Goal: Feedback & Contribution: Leave review/rating

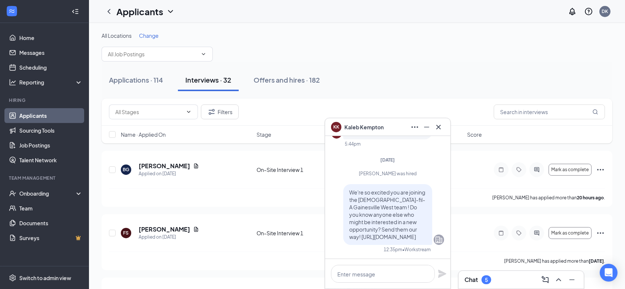
click at [440, 128] on icon "Cross" at bounding box center [439, 127] width 4 height 4
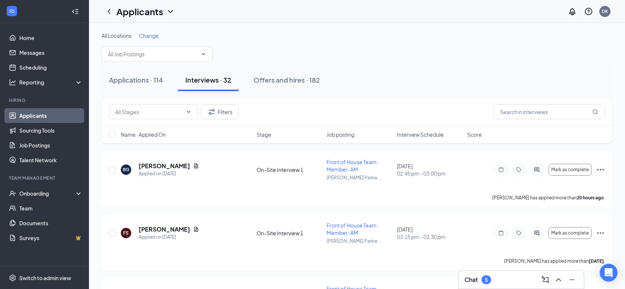
click at [213, 75] on div "Interviews · 32" at bounding box center [208, 79] width 46 height 9
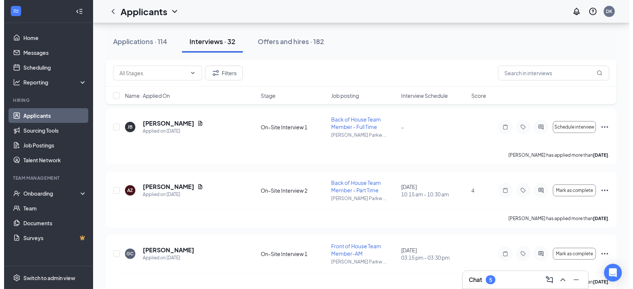
scroll to position [429, 0]
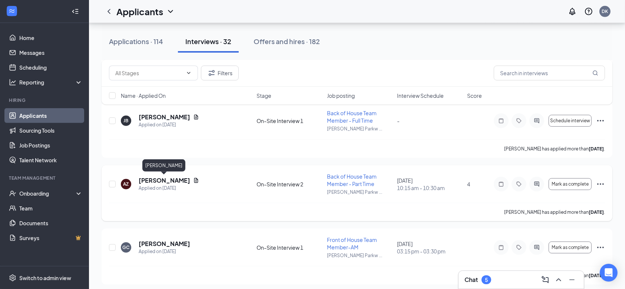
click at [158, 181] on h5 "[PERSON_NAME]" at bounding box center [165, 181] width 52 height 8
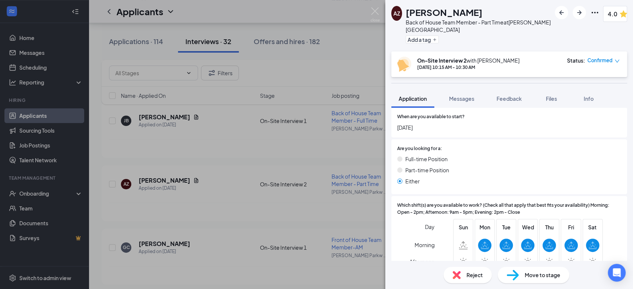
scroll to position [240, 0]
click at [507, 100] on span "Feedback" at bounding box center [509, 98] width 25 height 7
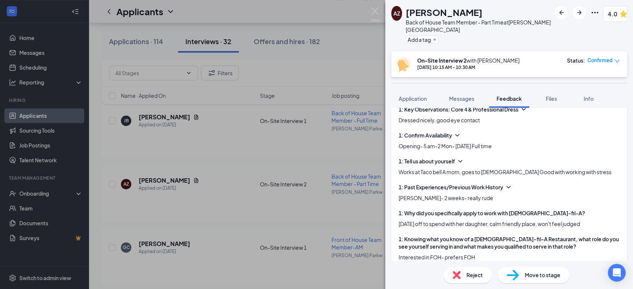
scroll to position [134, 0]
click at [518, 191] on div "1: Past Experiences/Previous Work History [PERSON_NAME]- 2 weeks- really rude" at bounding box center [509, 192] width 221 height 19
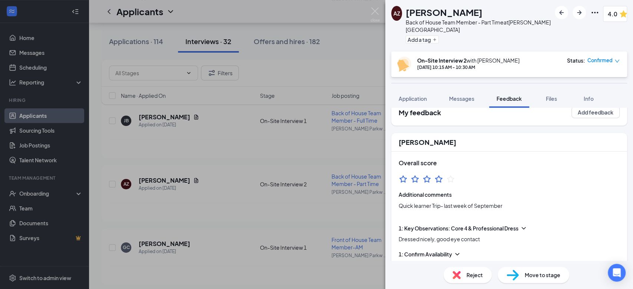
scroll to position [0, 0]
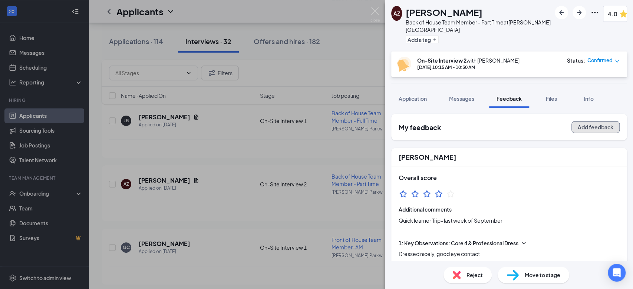
click at [581, 126] on button "Add feedback" at bounding box center [596, 127] width 48 height 12
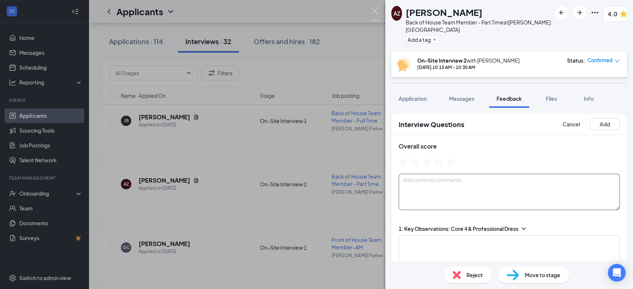
click at [451, 190] on textarea at bounding box center [509, 192] width 221 height 36
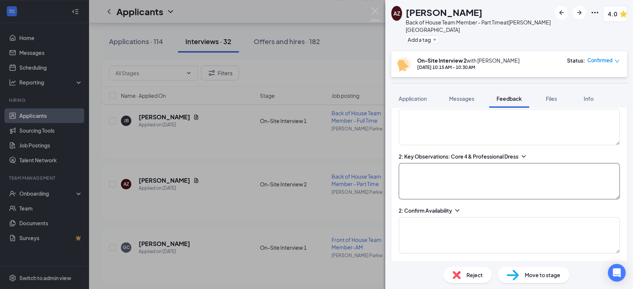
scroll to position [860, 0]
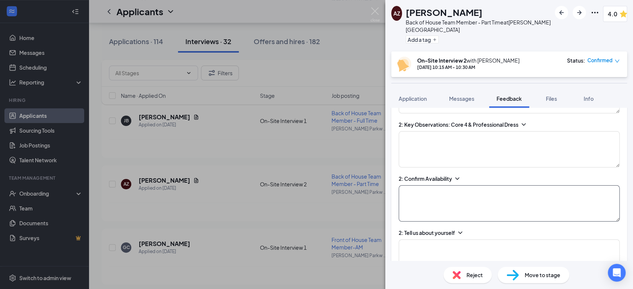
type textarea "night school online in last year."
click at [415, 208] on textarea at bounding box center [509, 203] width 221 height 36
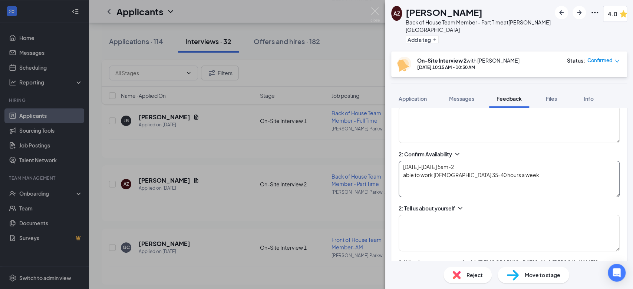
scroll to position [892, 0]
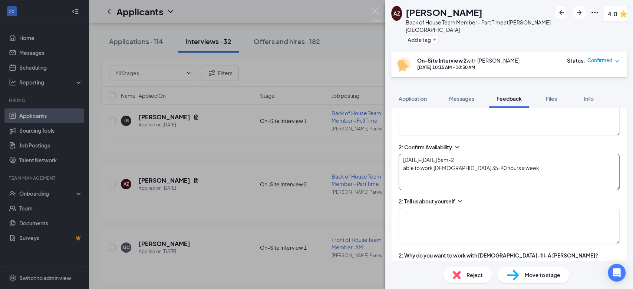
type textarea "[DATE]-[DATE] 5am-2 able to work [DEMOGRAPHIC_DATA] 35-40 hours a week."
click at [469, 225] on textarea at bounding box center [509, 226] width 221 height 36
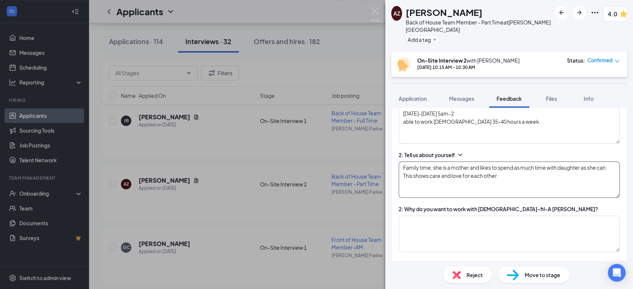
scroll to position [960, 0]
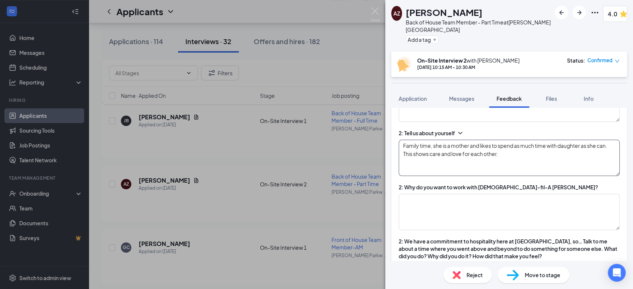
type textarea "Family time, she is a mother and likes to spend as much time with daughter as s…"
click at [532, 214] on textarea at bounding box center [509, 212] width 221 height 36
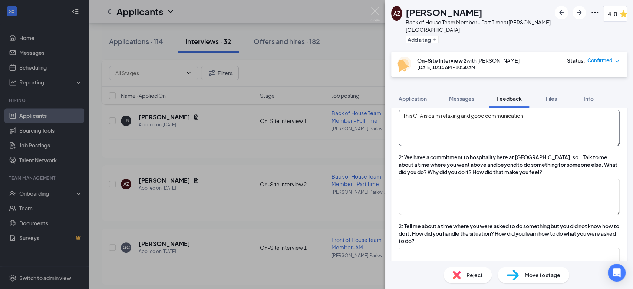
scroll to position [1063, 0]
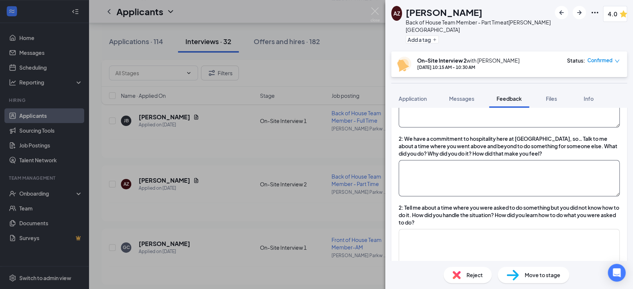
type textarea "This CFA is calm relaxing and good communication"
click at [512, 181] on textarea at bounding box center [509, 178] width 221 height 36
drag, startPoint x: 487, startPoint y: 171, endPoint x: 469, endPoint y: 185, distance: 23.3
click at [469, 185] on textarea "Serve safe certified, classes in hospitly" at bounding box center [509, 178] width 221 height 36
click at [490, 174] on textarea "Serve safe certified, classes in hospitly" at bounding box center [509, 178] width 221 height 36
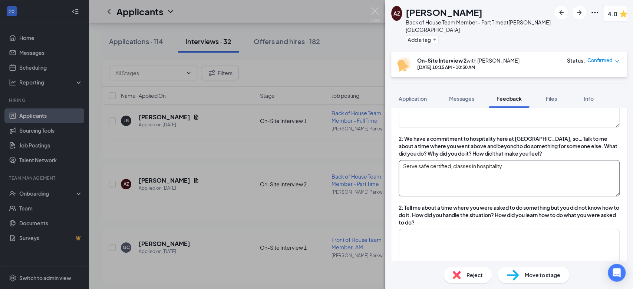
click at [533, 173] on textarea "Serve safe certified, classes in hospitality." at bounding box center [509, 178] width 221 height 36
click at [566, 171] on textarea "Serve safe certified, classes in hospitality. How to receive guests." at bounding box center [509, 178] width 221 height 36
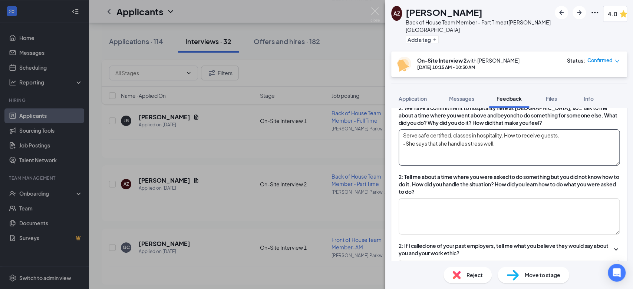
scroll to position [1095, 0]
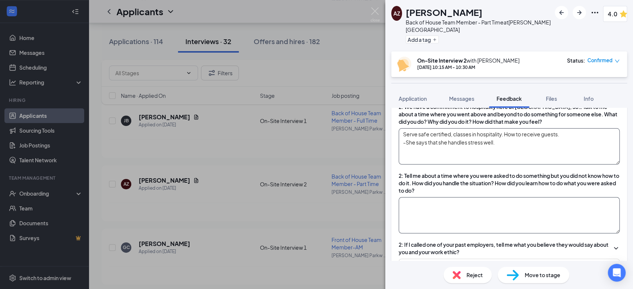
type textarea "Serve safe certified, classes in hospitality. How to receive guests. -She says …"
click at [471, 210] on textarea at bounding box center [509, 215] width 221 height 36
type textarea "D"
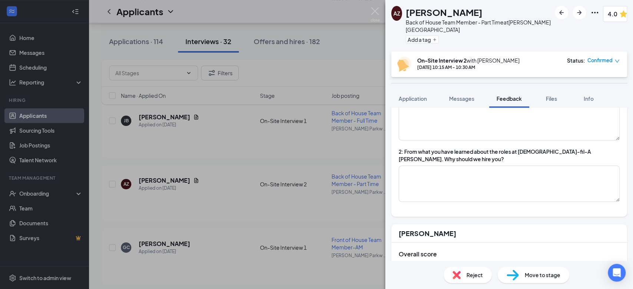
scroll to position [1250, 0]
type textarea "She is willing to seek out help."
click at [452, 200] on textarea at bounding box center [509, 183] width 221 height 36
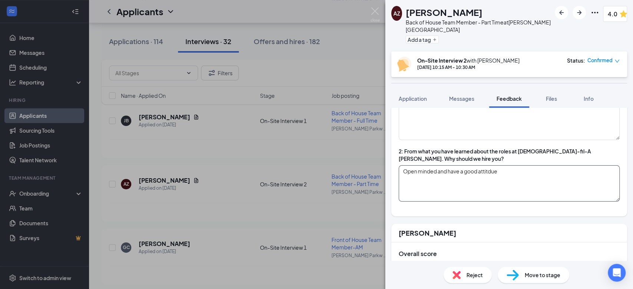
click at [483, 180] on textarea "Open minded and have a good attitdue" at bounding box center [509, 183] width 221 height 36
click at [495, 177] on textarea "Open minded and have a good attitdue" at bounding box center [509, 183] width 221 height 36
click at [500, 174] on textarea "Open minded and have a good attitdue" at bounding box center [509, 183] width 221 height 36
click at [522, 177] on textarea "Open minded and have a good attitude" at bounding box center [509, 183] width 221 height 36
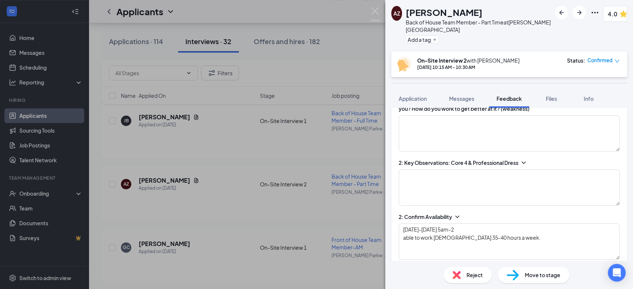
scroll to position [822, 0]
type textarea "Open minded and have a good attitude, punctual, willing to serve."
click at [447, 202] on textarea at bounding box center [509, 188] width 221 height 36
click at [451, 198] on textarea at bounding box center [509, 188] width 221 height 36
type textarea "S"
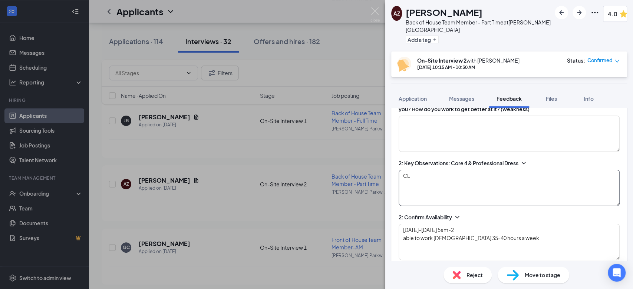
type textarea "C"
click at [456, 185] on textarea "Speaks clearly. Great eye contact smiles some" at bounding box center [509, 188] width 221 height 36
click at [566, 181] on textarea "Speaks clearly, would be better to speak with more enthusiasm, Great eye contac…" at bounding box center [509, 188] width 221 height 36
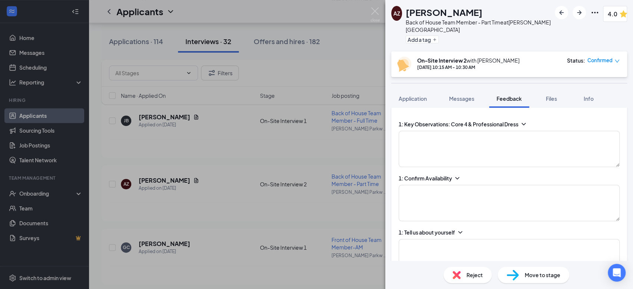
scroll to position [0, 0]
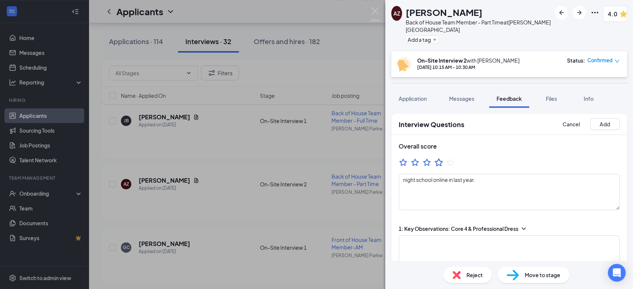
type textarea "Speaks clearly, would be better to speak with more enthusiasm, I think can be d…"
click at [443, 164] on icon "StarBorder" at bounding box center [439, 163] width 10 height 10
click at [489, 188] on textarea "night school online in last year." at bounding box center [509, 192] width 221 height 36
click at [404, 178] on textarea "night school online in last year." at bounding box center [509, 192] width 221 height 36
type textarea "FT 5-2 M-F FOH 13/hr night school online in last year."
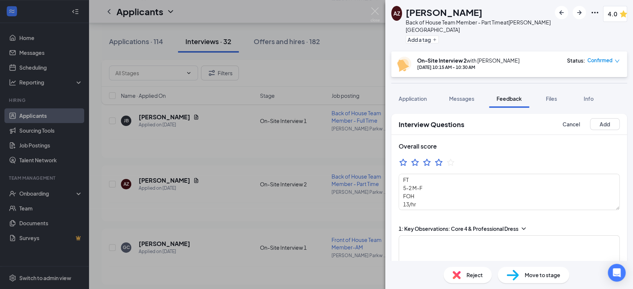
click at [525, 275] on span "Move to stage" at bounding box center [543, 275] width 36 height 8
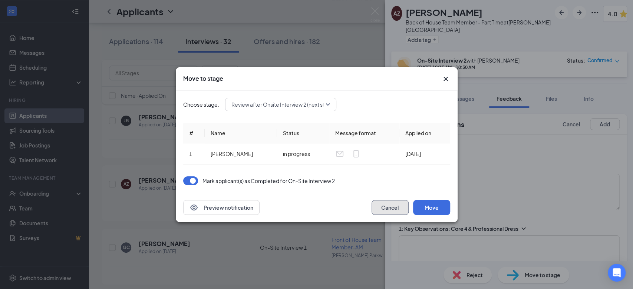
click at [398, 204] on button "Cancel" at bounding box center [390, 207] width 37 height 15
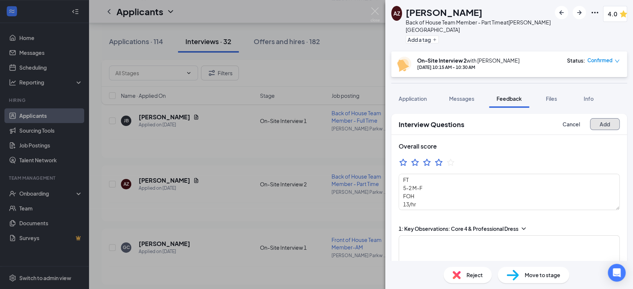
click at [602, 119] on button "Add" at bounding box center [605, 124] width 30 height 12
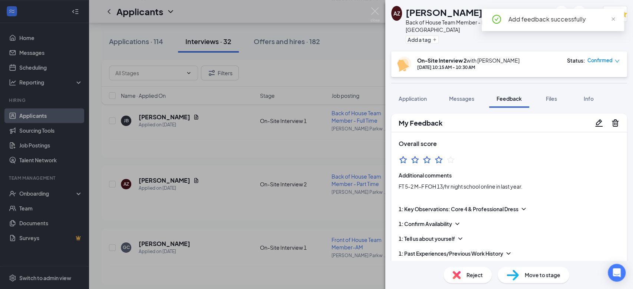
click at [529, 281] on div "Move to stage" at bounding box center [534, 275] width 72 height 16
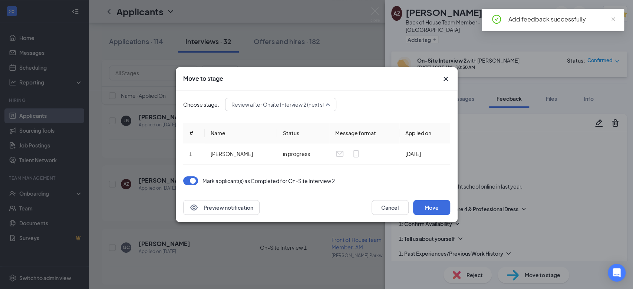
click at [327, 108] on span "Review after Onsite Interview 2 (next stage)" at bounding box center [283, 104] width 104 height 11
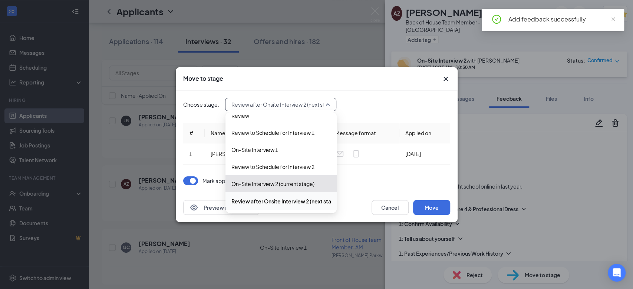
click at [294, 201] on span "Review after Onsite Interview 2 (next stage)" at bounding box center [285, 201] width 108 height 8
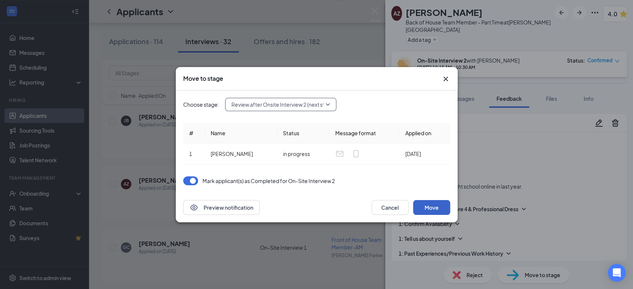
click at [431, 211] on button "Move" at bounding box center [431, 207] width 37 height 15
